Goal: Task Accomplishment & Management: Use online tool/utility

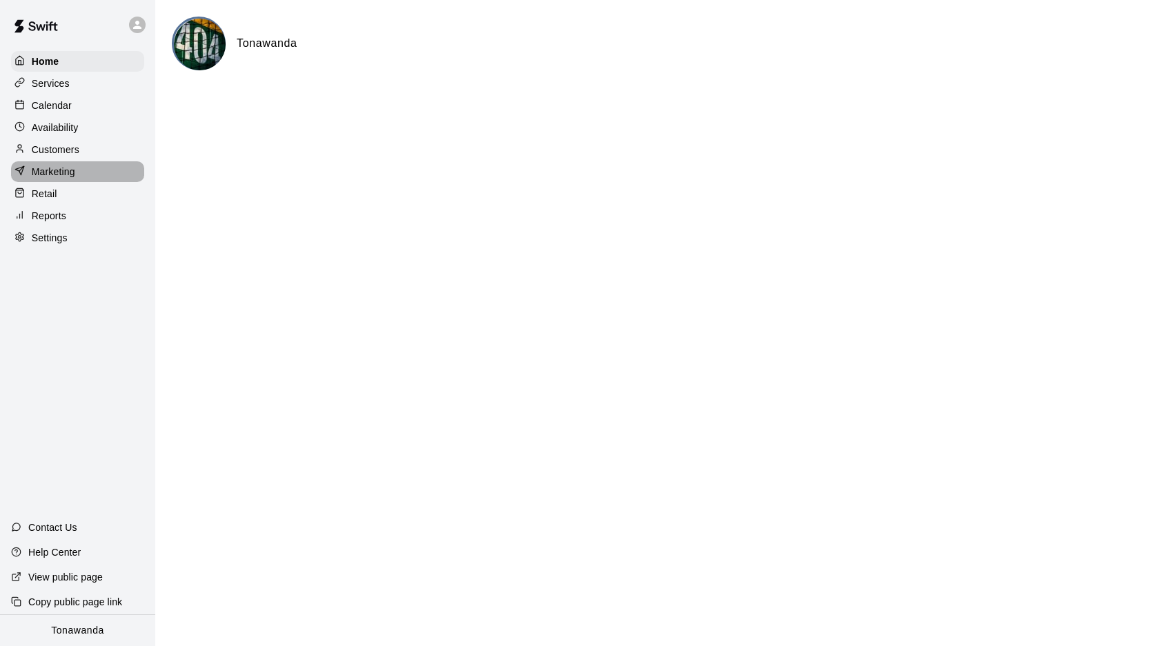
click at [72, 172] on p "Marketing" at bounding box center [53, 172] width 43 height 14
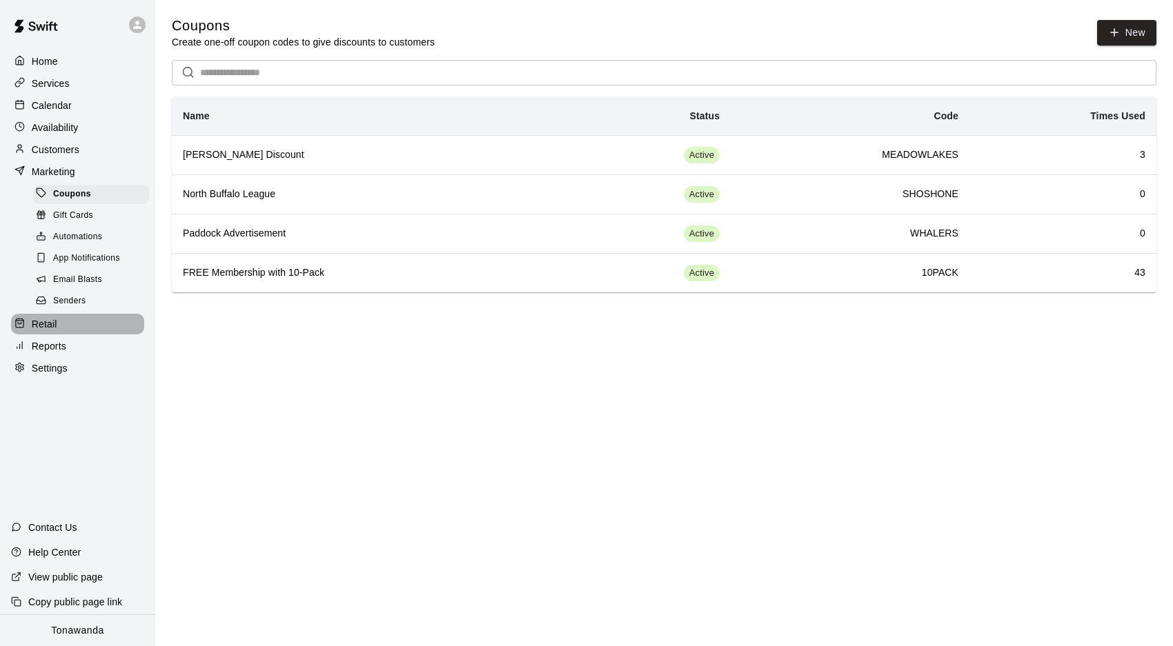
click at [37, 326] on p "Retail" at bounding box center [45, 324] width 26 height 14
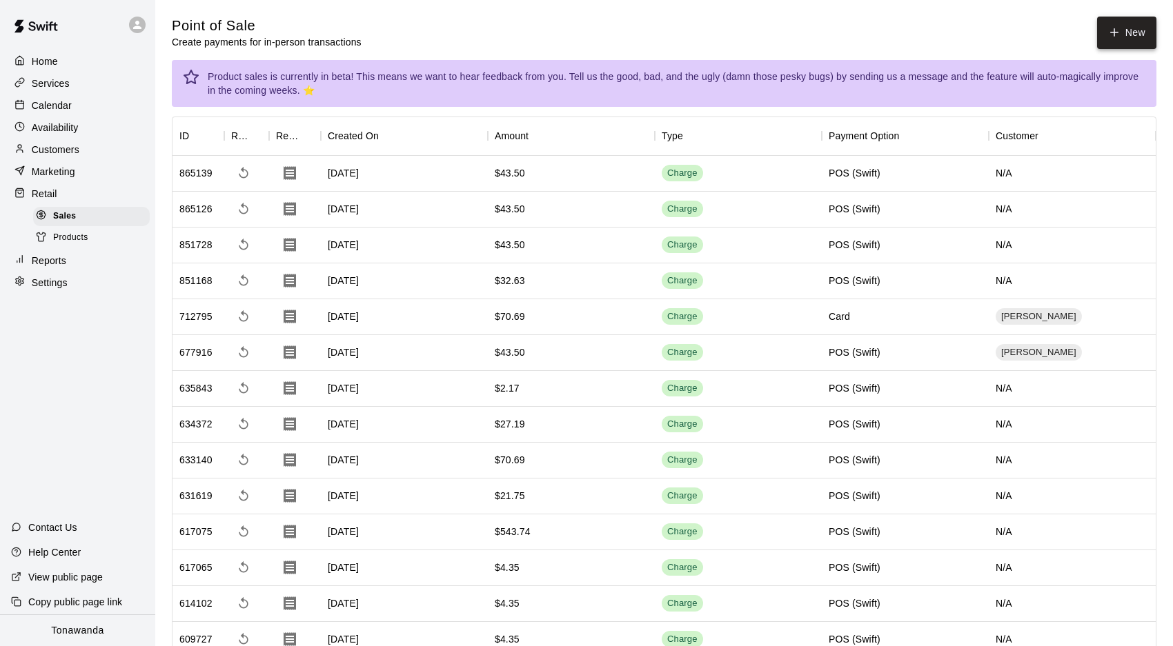
click at [1119, 35] on icon "button" at bounding box center [1114, 32] width 12 height 12
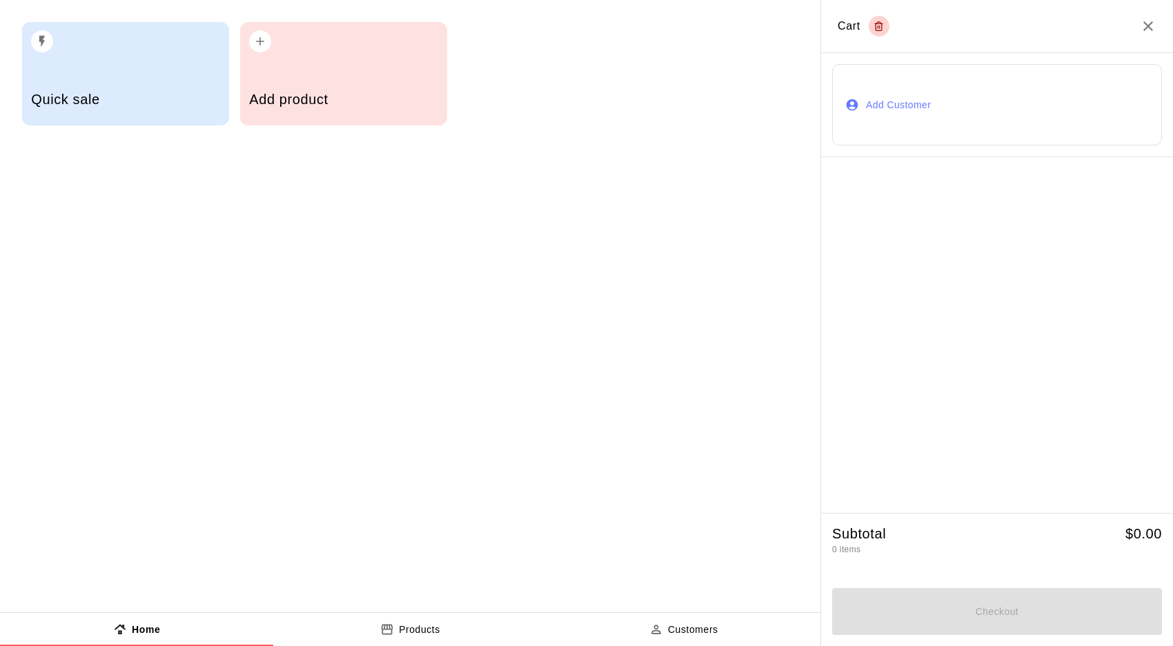
click at [317, 84] on div "Add product" at bounding box center [343, 101] width 188 height 49
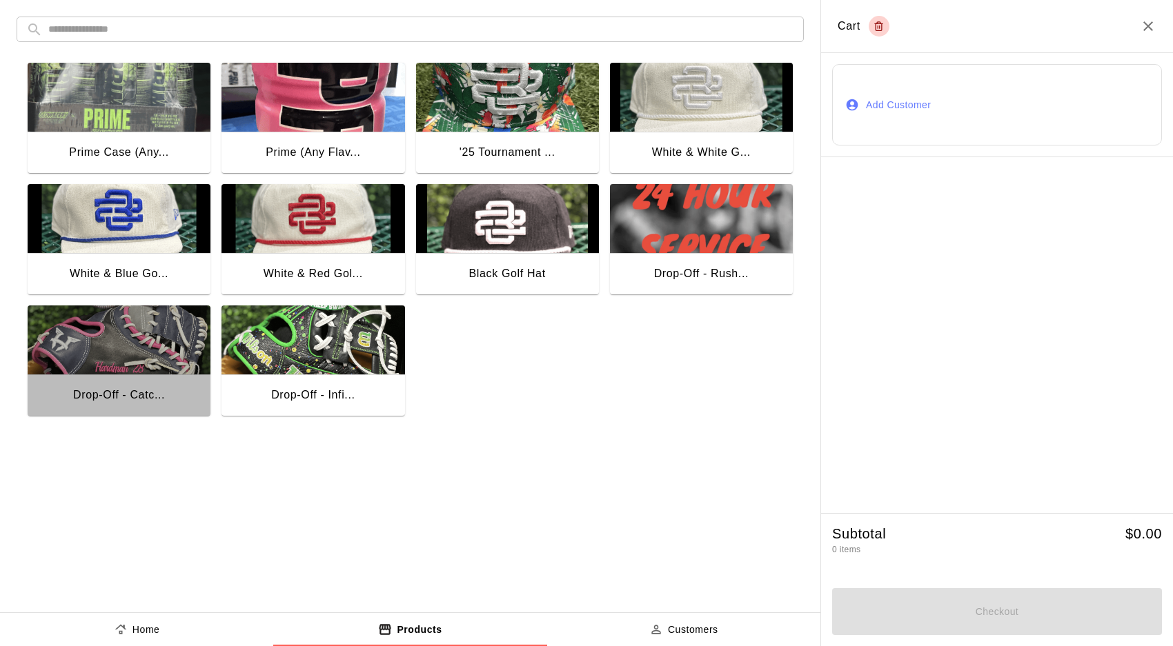
click at [166, 355] on img "button" at bounding box center [119, 340] width 183 height 69
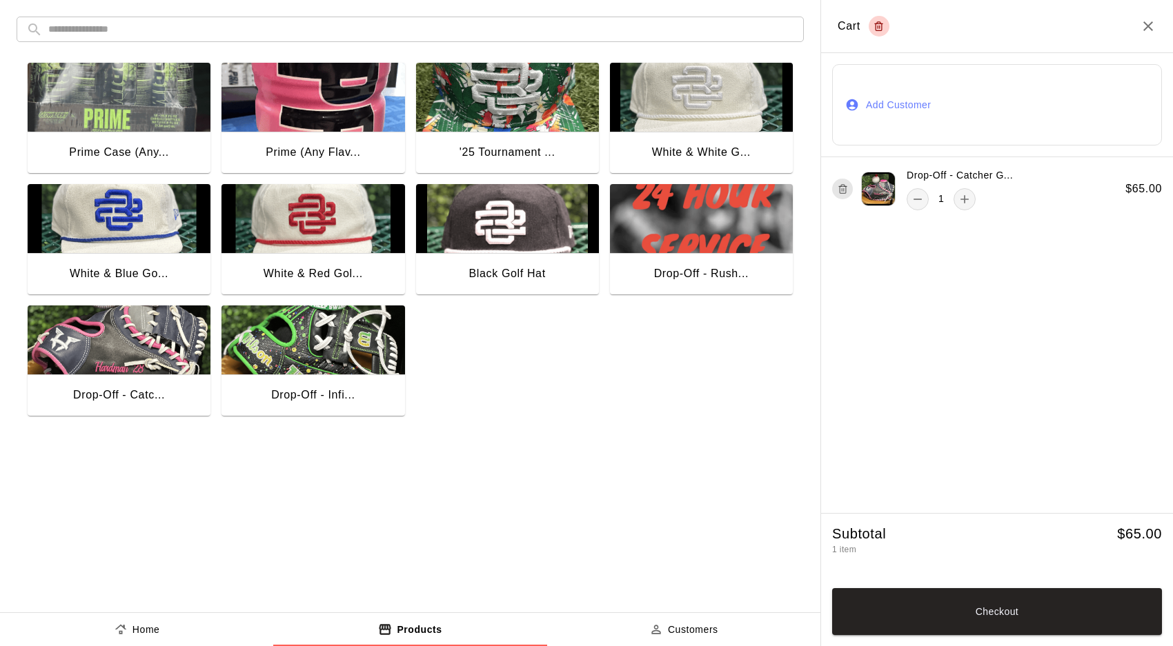
drag, startPoint x: 978, startPoint y: 604, endPoint x: 984, endPoint y: 600, distance: 7.5
click at [981, 602] on button "Checkout" at bounding box center [997, 611] width 330 height 47
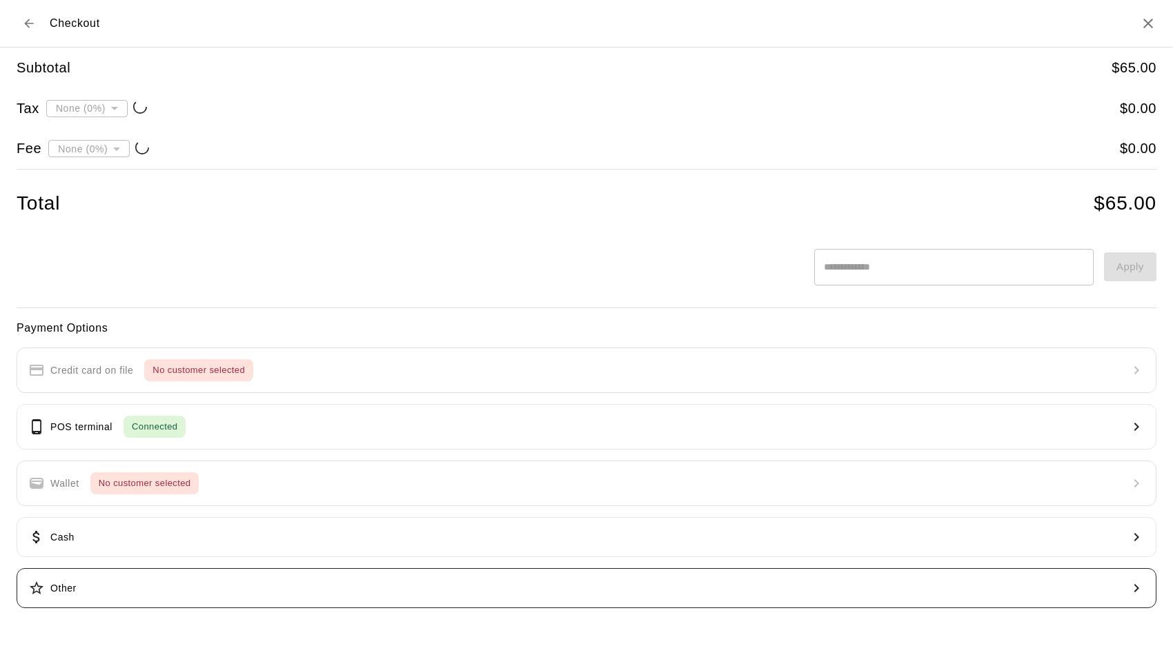
type input "**********"
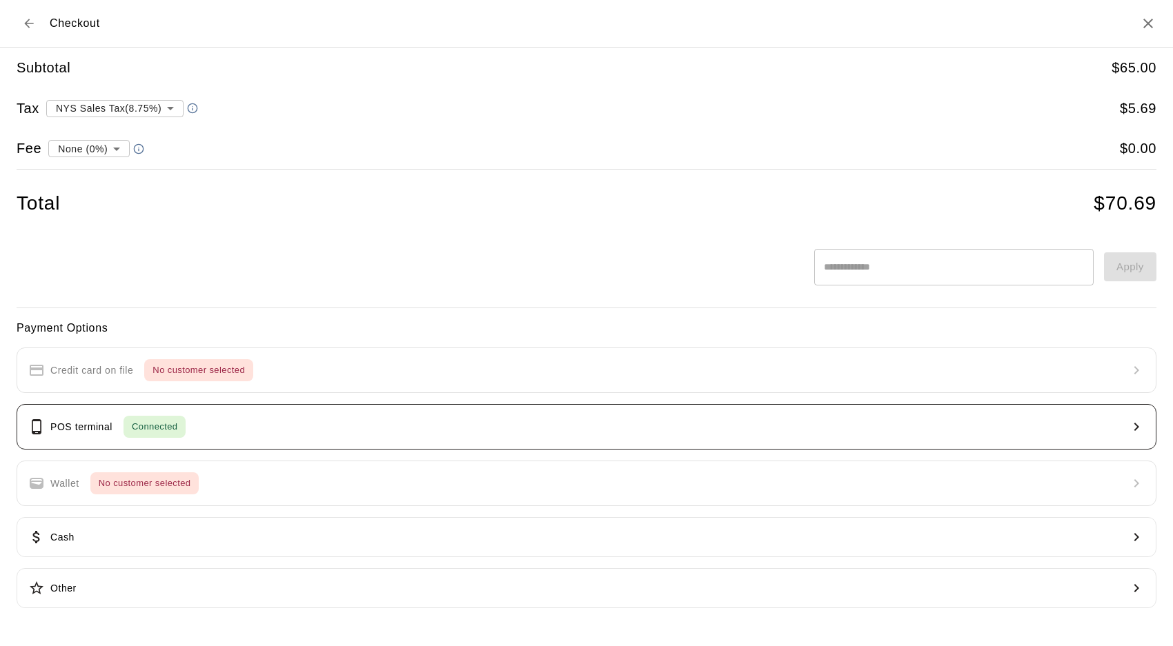
click at [114, 424] on div "POS terminal Connected" at bounding box center [106, 427] width 157 height 22
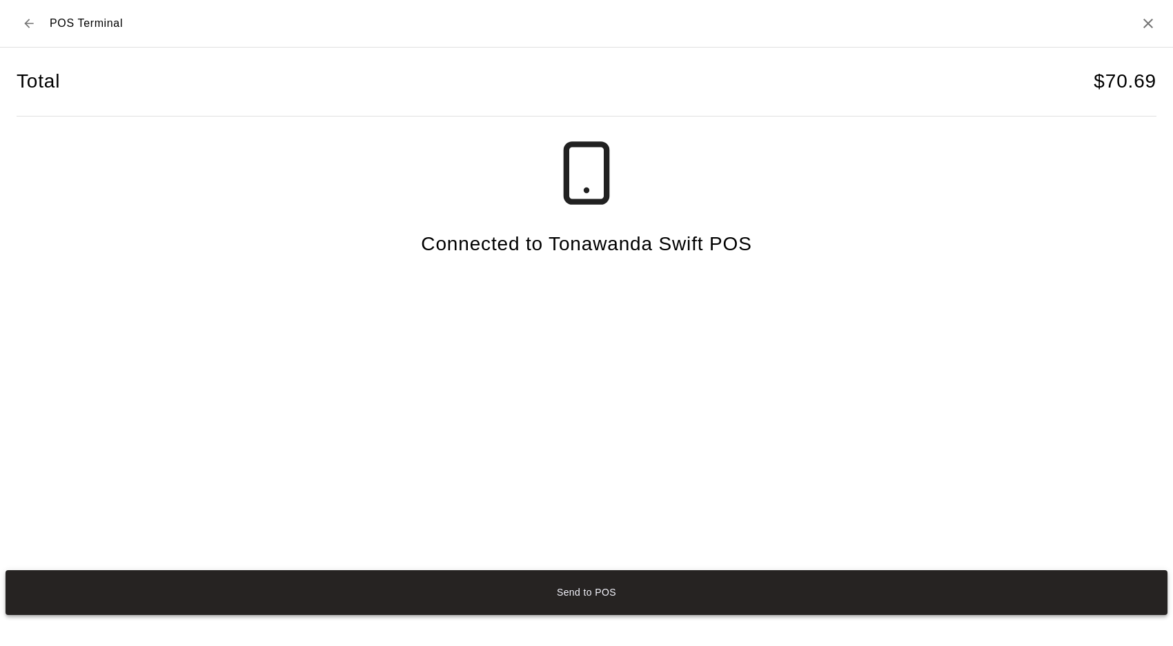
click at [571, 588] on button "Send to POS" at bounding box center [587, 594] width 1162 height 46
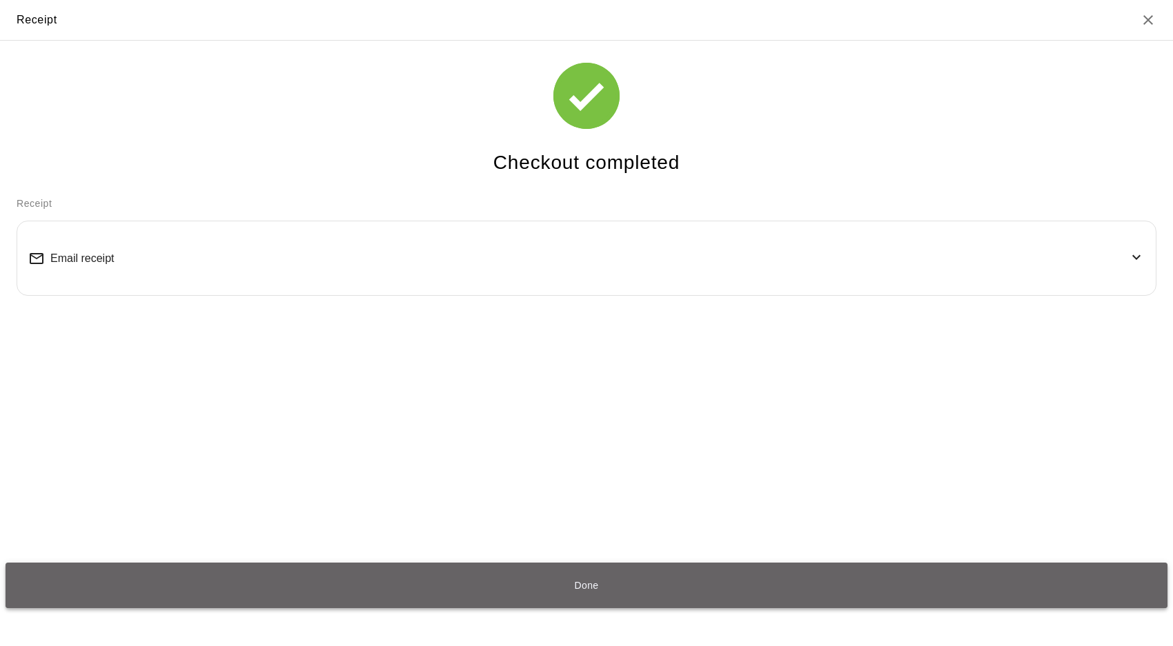
click at [590, 588] on button "Done" at bounding box center [587, 586] width 1162 height 46
